Goal: Task Accomplishment & Management: Complete application form

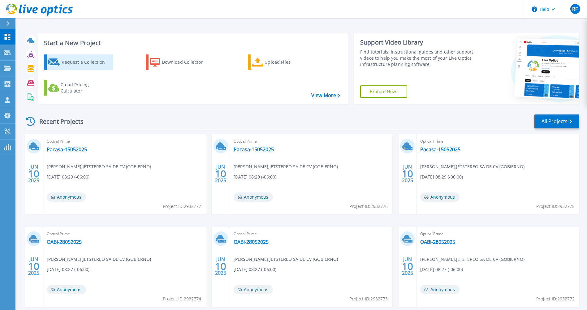
click at [64, 62] on div "Request a Collection" at bounding box center [87, 62] width 50 height 12
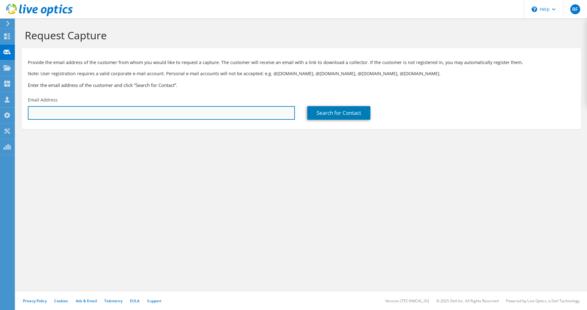
click at [106, 115] on input "text" at bounding box center [161, 113] width 267 height 14
paste input "kleon@pronto.hn"
type input "kleon@pronto.hn"
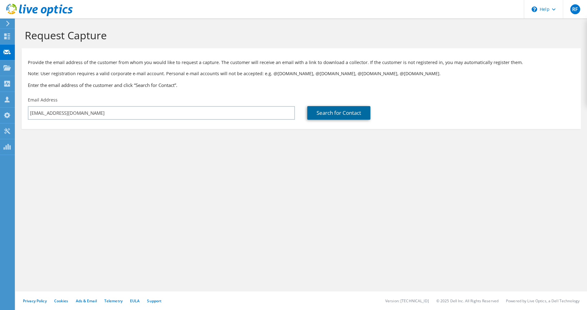
click at [333, 111] on link "Search for Contact" at bounding box center [338, 113] width 63 height 14
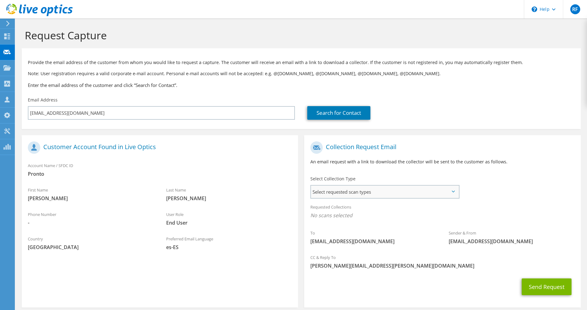
click at [367, 188] on span "Select requested scan types" at bounding box center [384, 192] width 147 height 12
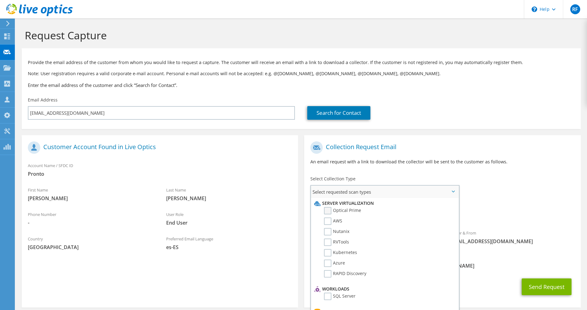
click at [330, 212] on label "Optical Prime" at bounding box center [342, 210] width 37 height 7
click at [0, 0] on input "Optical Prime" at bounding box center [0, 0] width 0 height 0
click at [547, 288] on button "Send Request" at bounding box center [547, 289] width 50 height 17
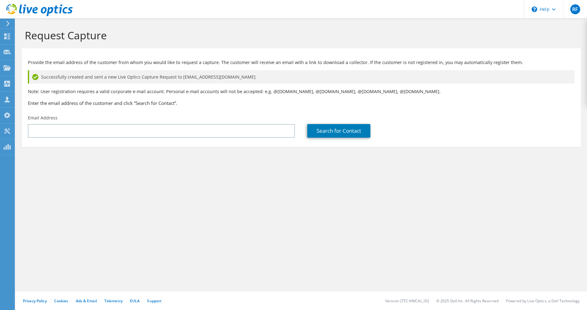
click at [58, 9] on icon at bounding box center [39, 10] width 67 height 13
